Goal: Task Accomplishment & Management: Use online tool/utility

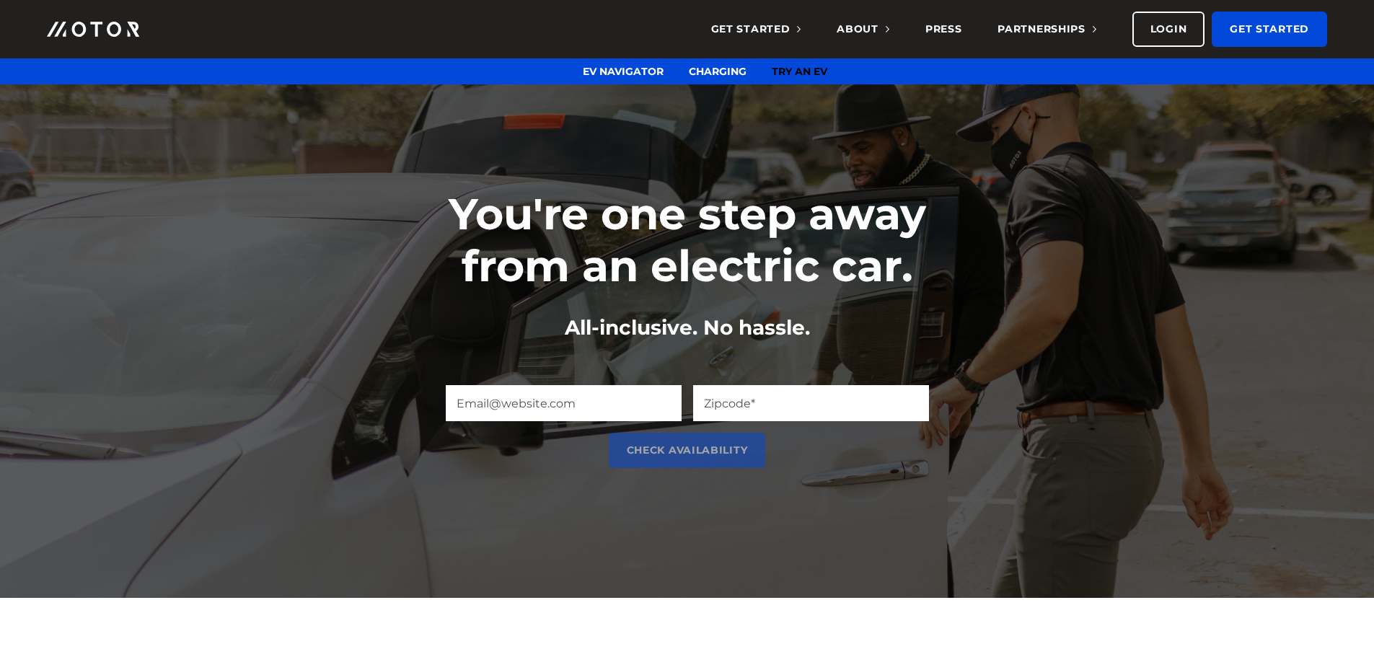
click at [803, 63] on li "Try an EV" at bounding box center [786, 71] width 81 height 26
click at [803, 68] on link "Try an EV" at bounding box center [800, 71] width 56 height 13
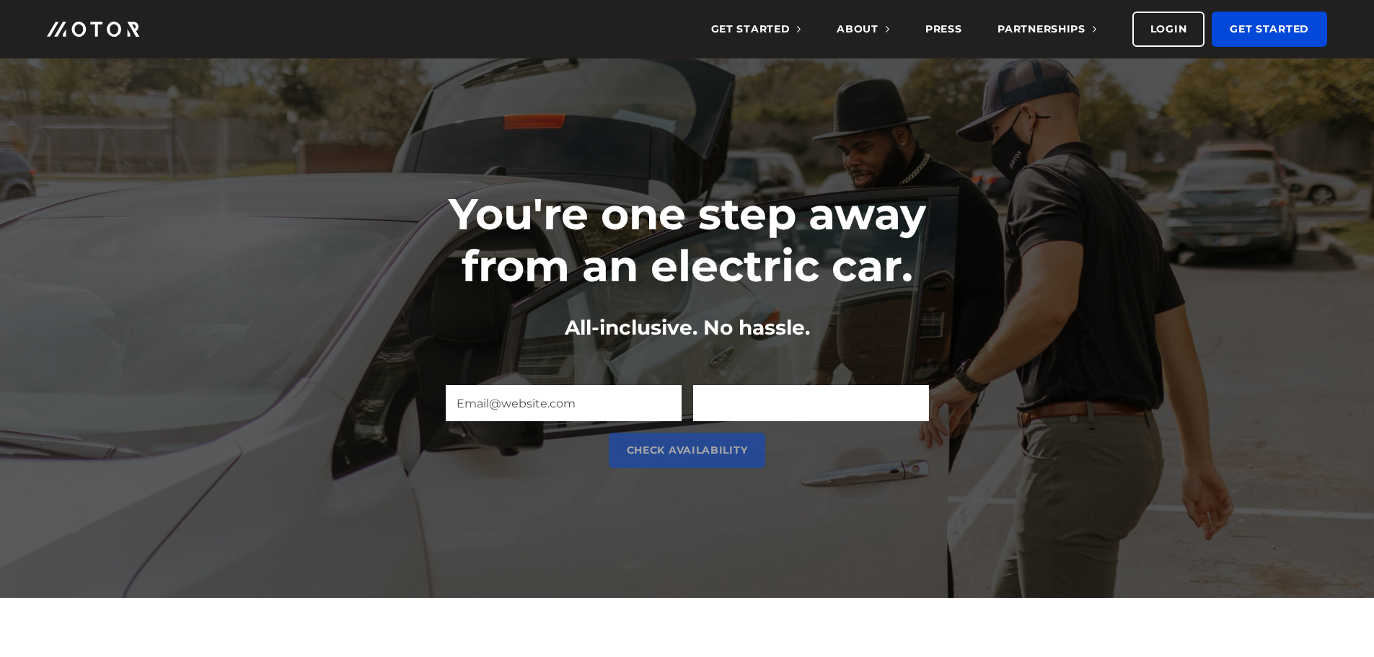
click at [754, 403] on input "Zip Code (Required)" at bounding box center [811, 403] width 236 height 36
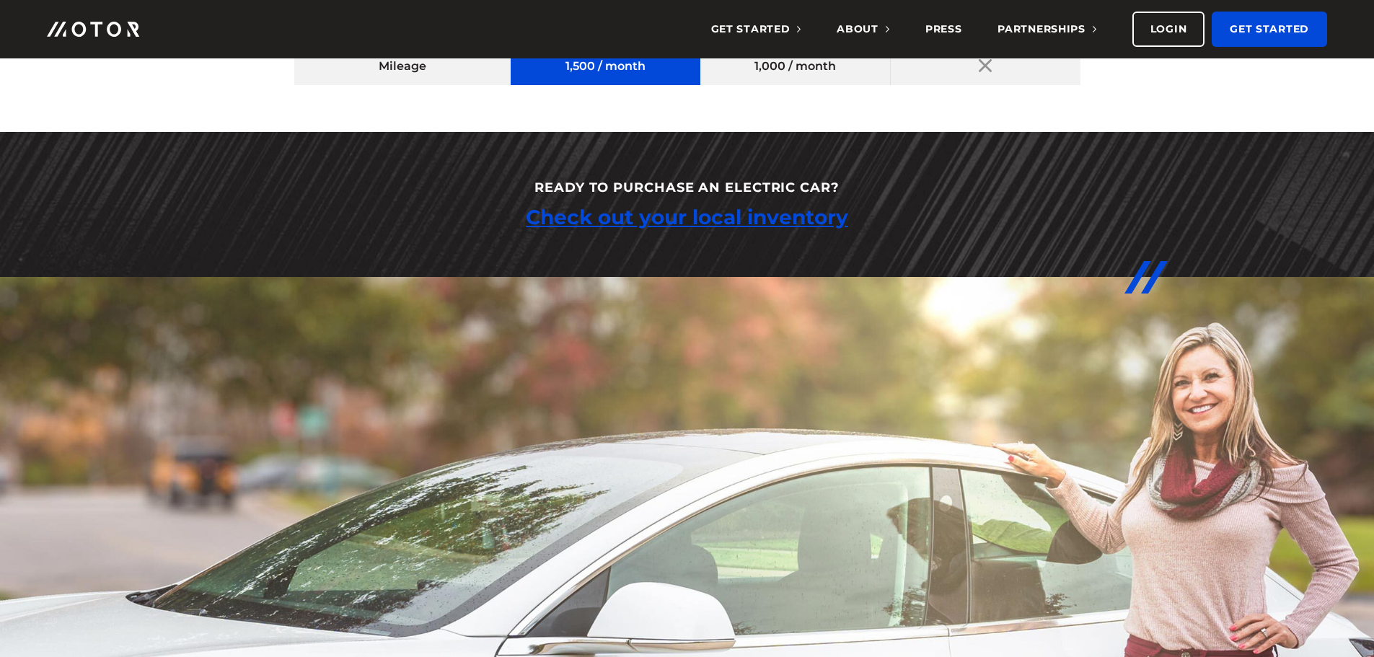
scroll to position [2524, 0]
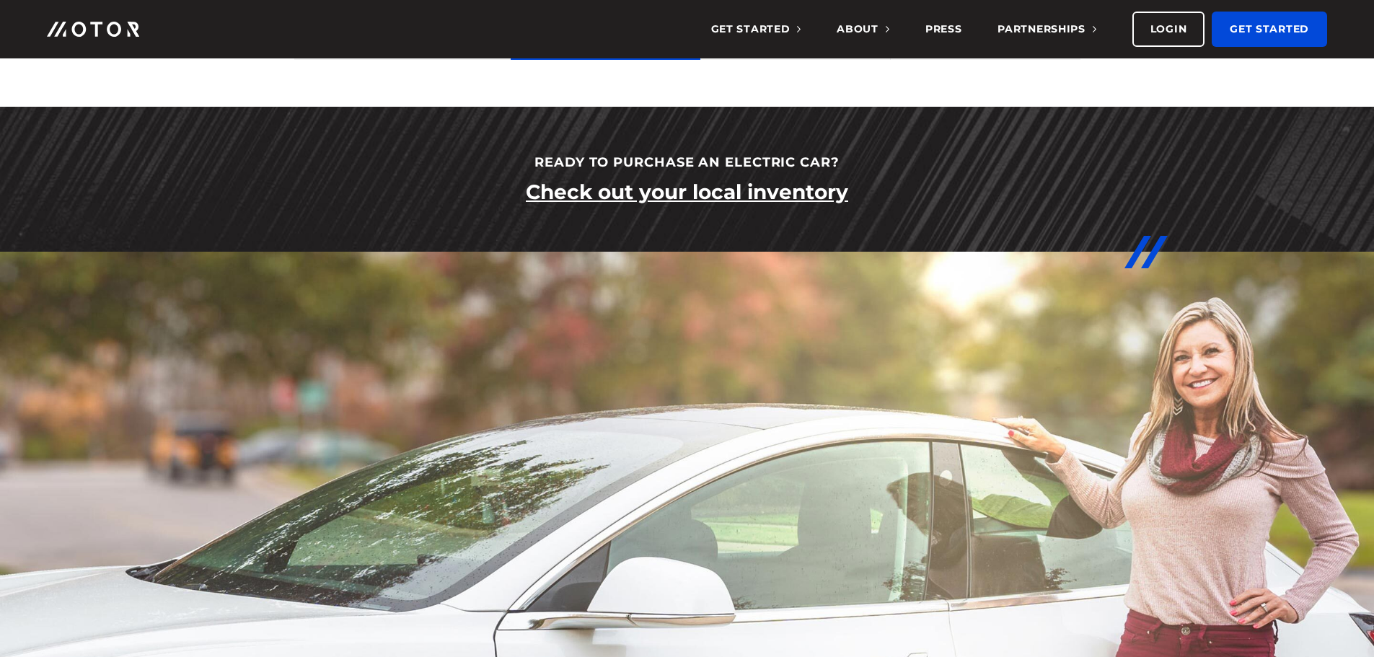
click at [578, 185] on link "Check out your local inventory" at bounding box center [687, 192] width 322 height 26
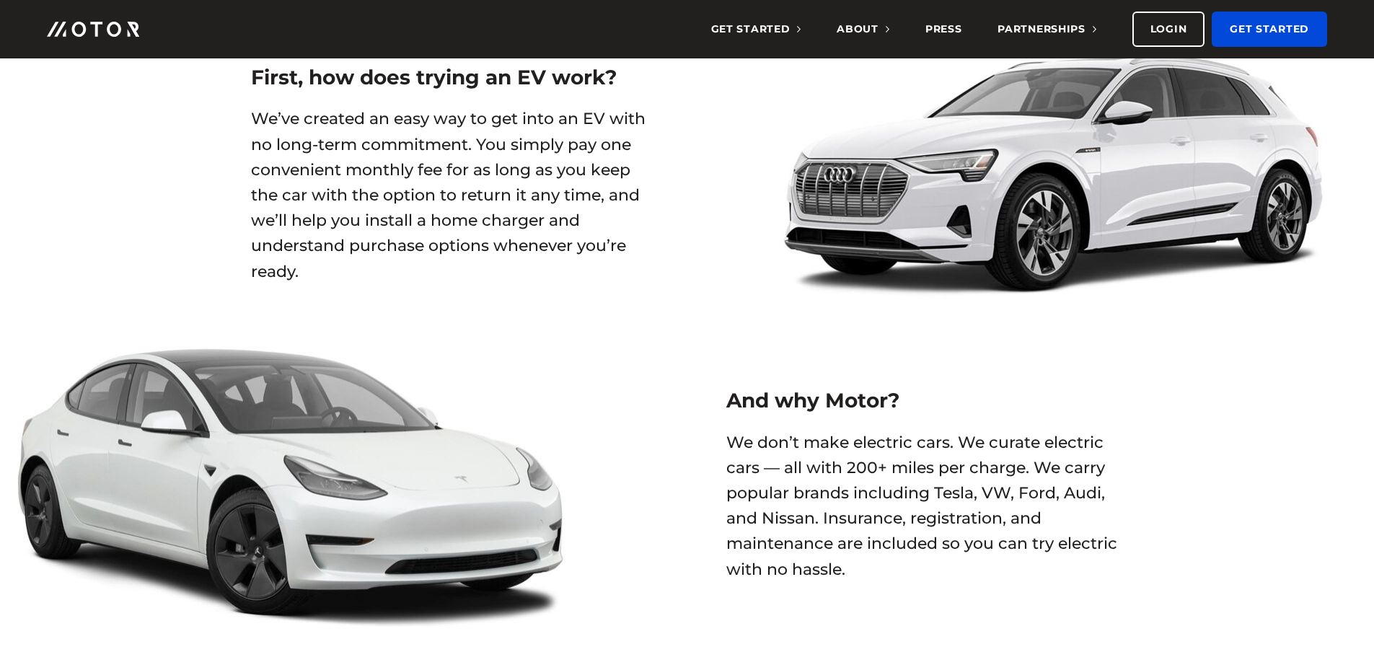
scroll to position [0, 0]
